Goal: Information Seeking & Learning: Understand process/instructions

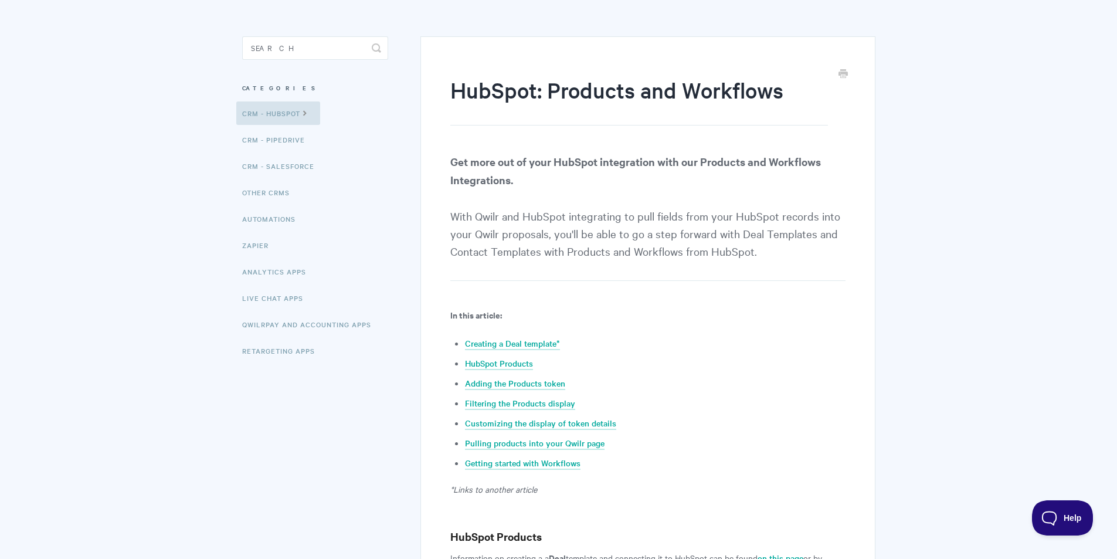
scroll to position [117, 0]
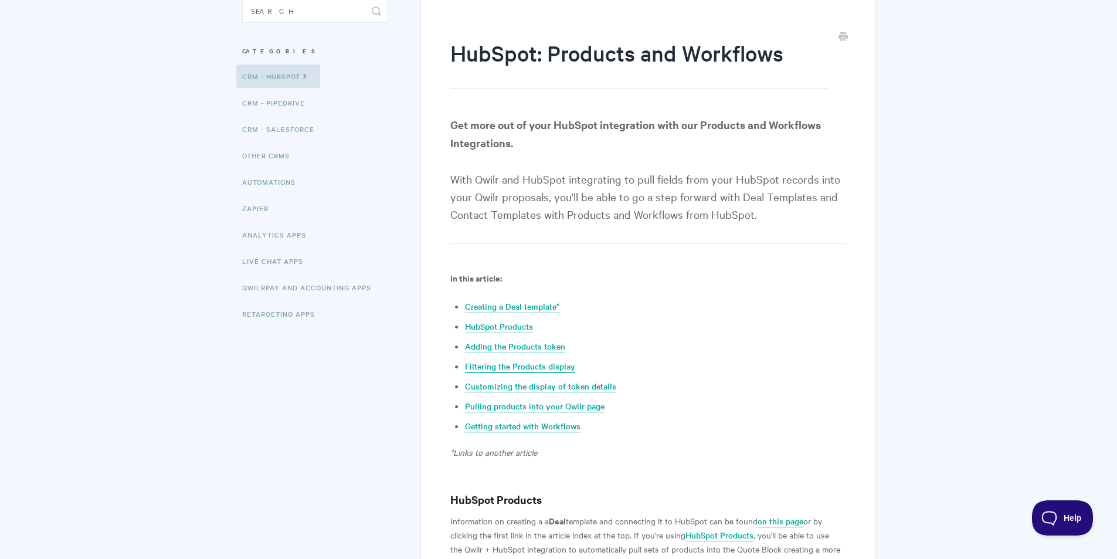
click at [529, 364] on link "Filtering the Products display" at bounding box center [520, 366] width 110 height 13
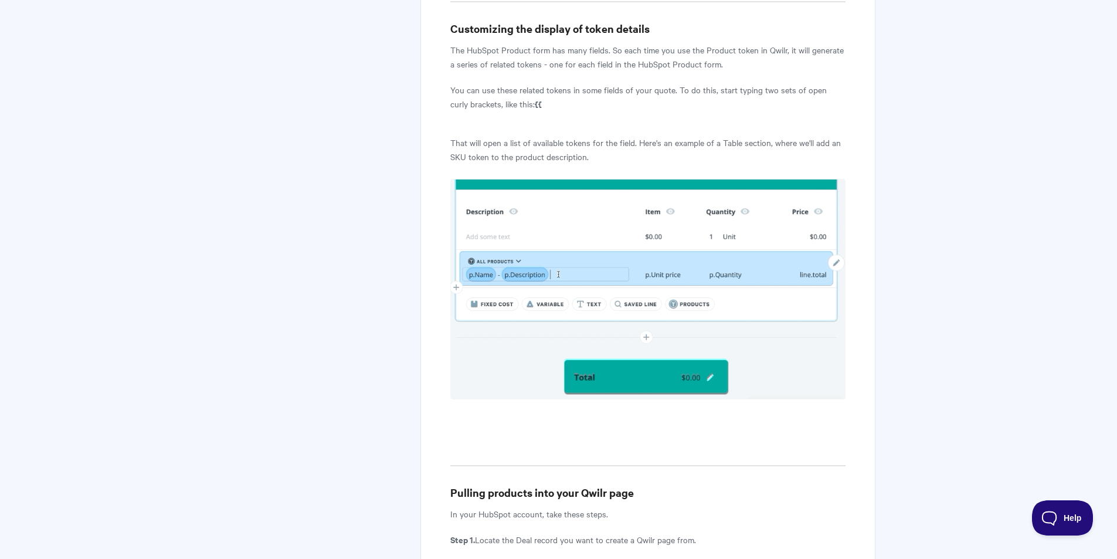
scroll to position [3957, 0]
